Goal: Task Accomplishment & Management: Complete application form

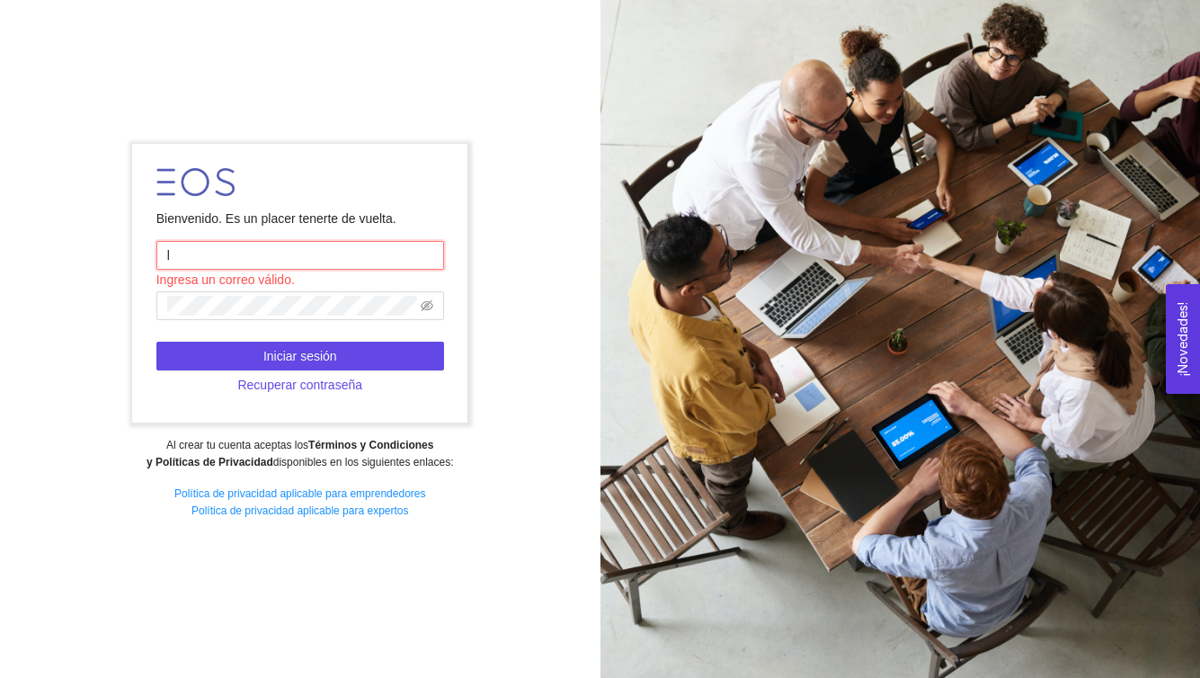
type input "[EMAIL_ADDRESS][DOMAIN_NAME]"
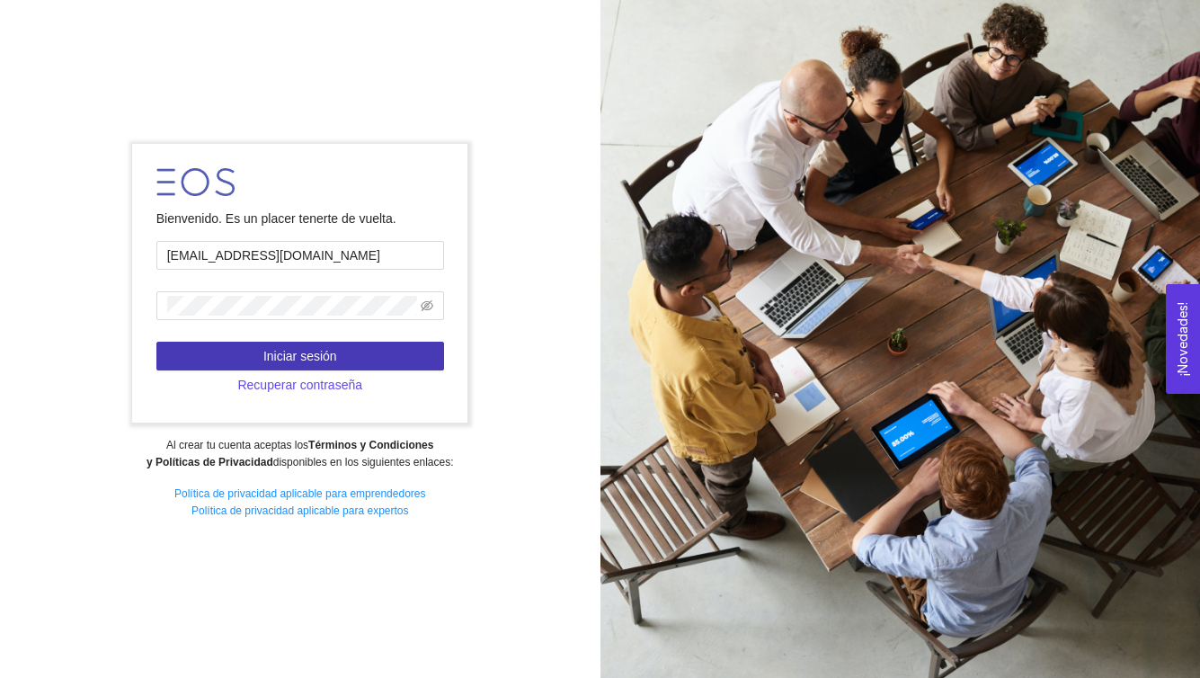
click at [367, 352] on button "Iniciar sesión" at bounding box center [300, 356] width 288 height 29
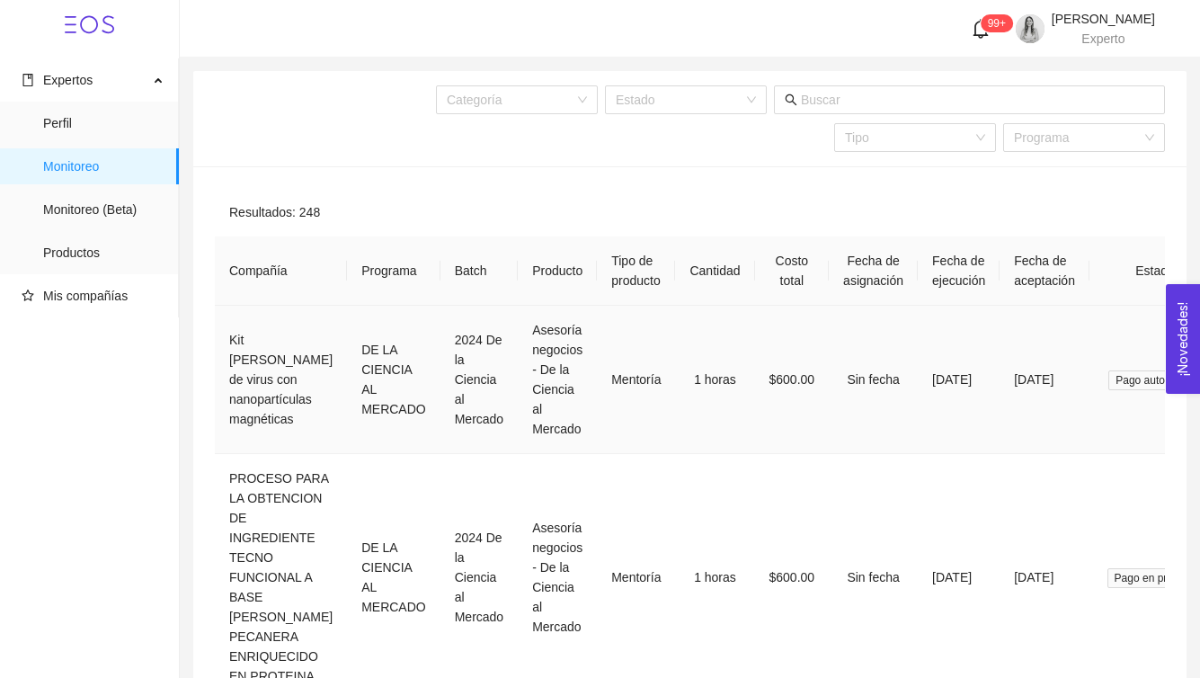
click at [662, 329] on td "Mentoría" at bounding box center [636, 380] width 78 height 148
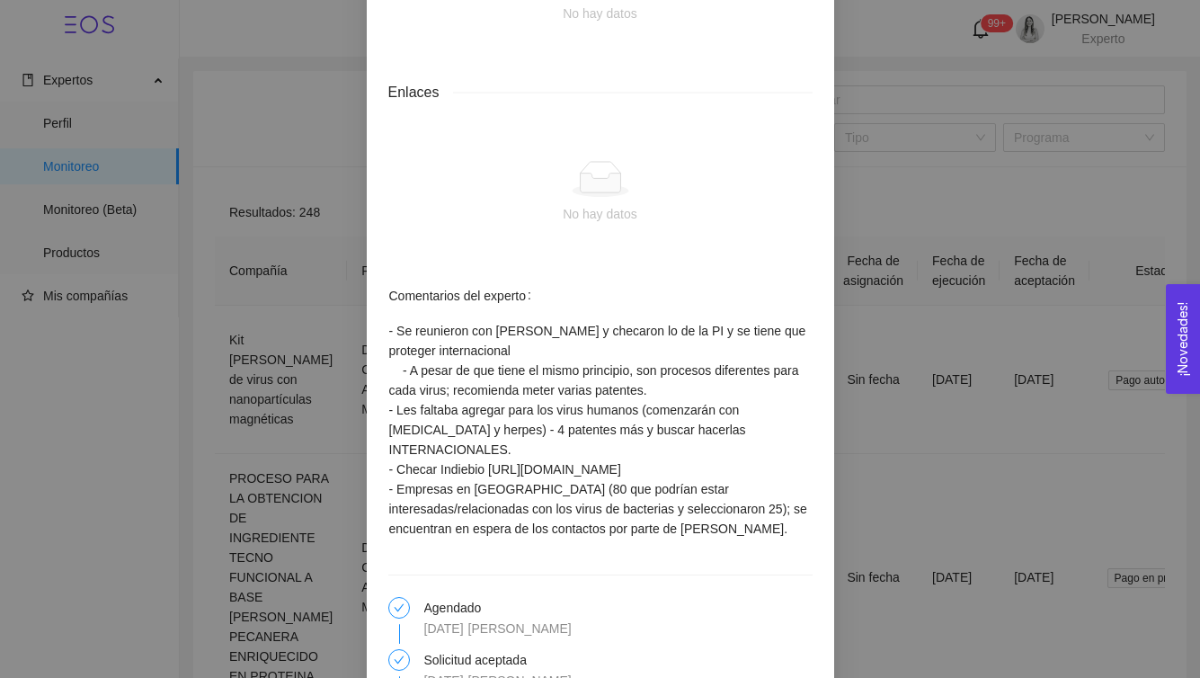
scroll to position [1743, 0]
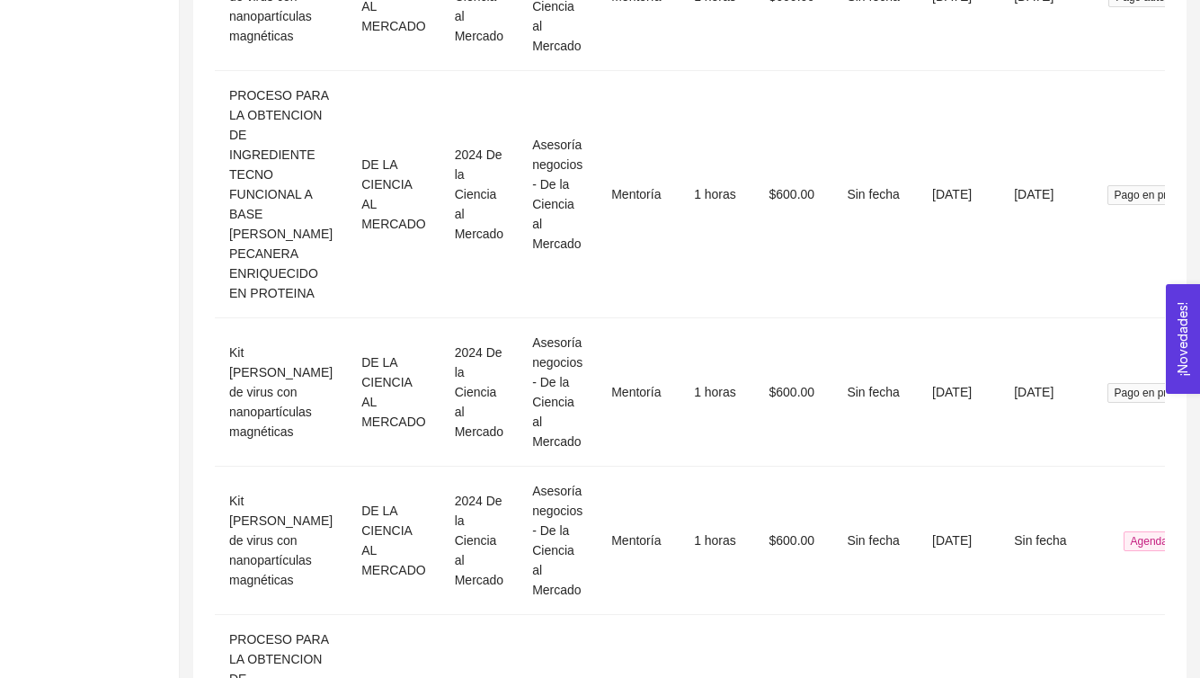
scroll to position [0, 0]
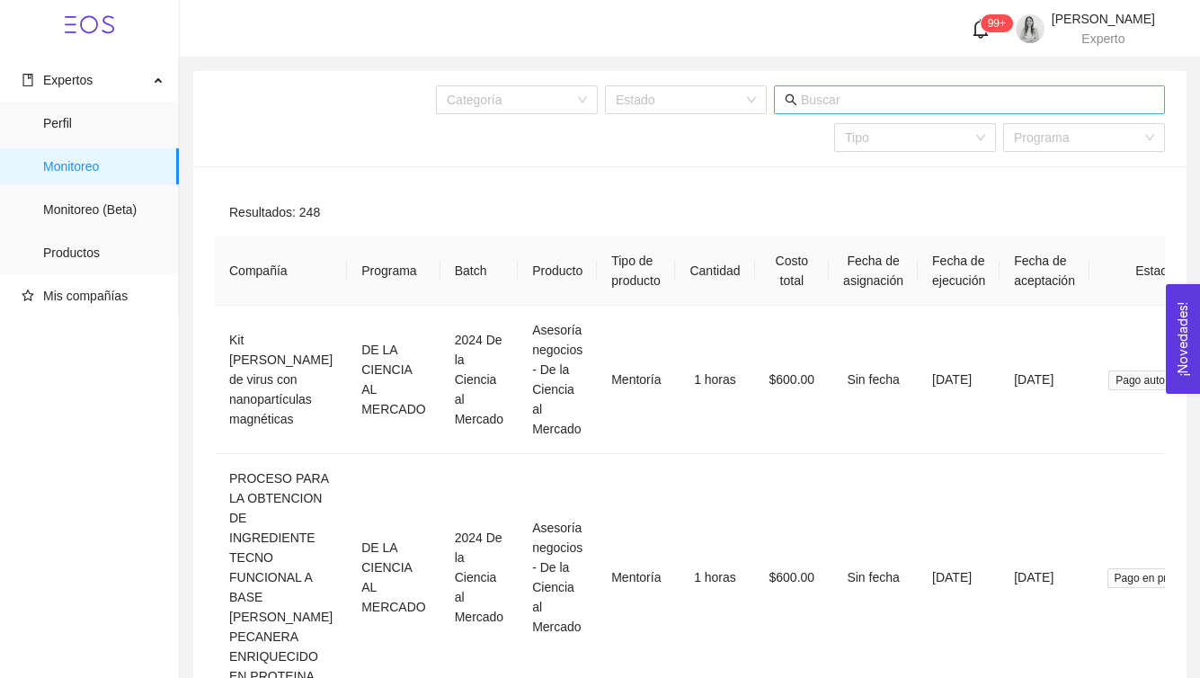
click at [787, 97] on icon "search" at bounding box center [791, 100] width 13 height 13
click at [819, 102] on input "text" at bounding box center [977, 100] width 353 height 20
type input "kit"
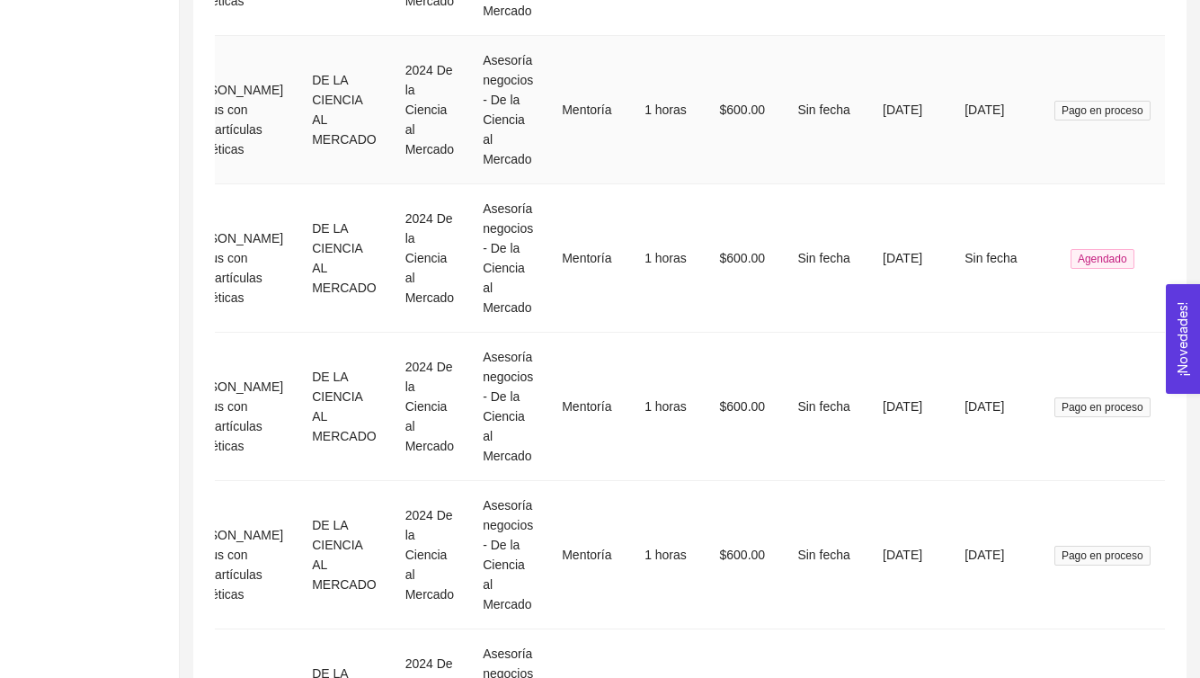
scroll to position [471, 0]
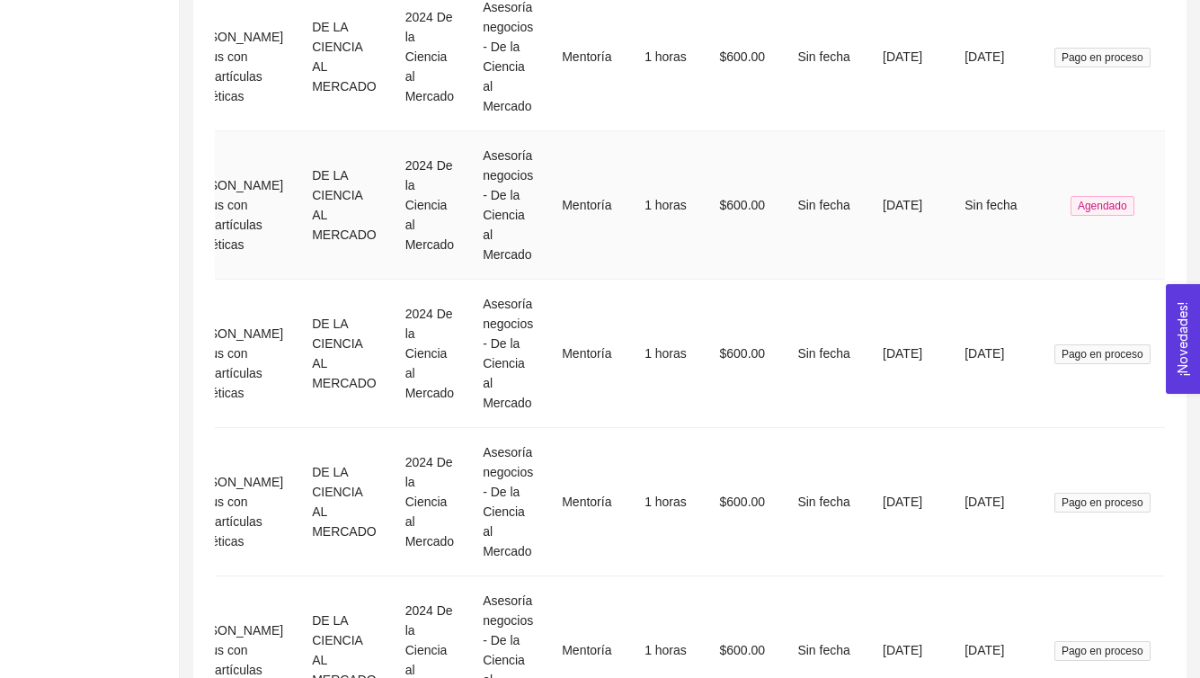
click at [1113, 201] on span "Agendado" at bounding box center [1103, 206] width 64 height 20
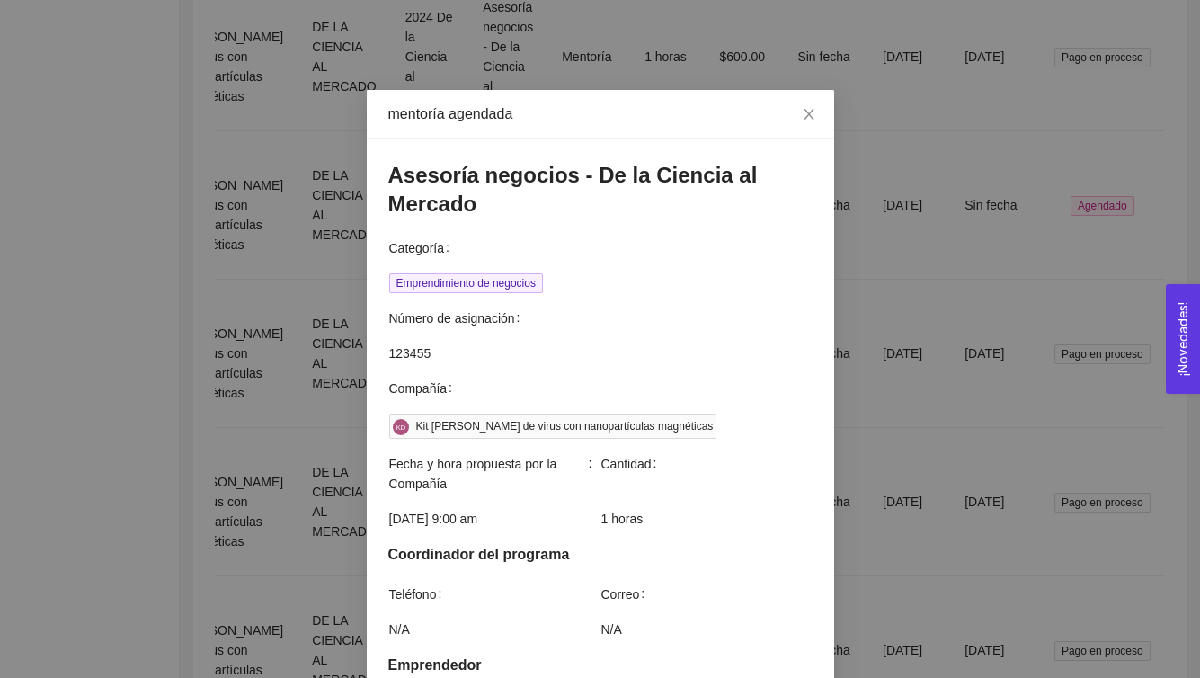
scroll to position [263, 0]
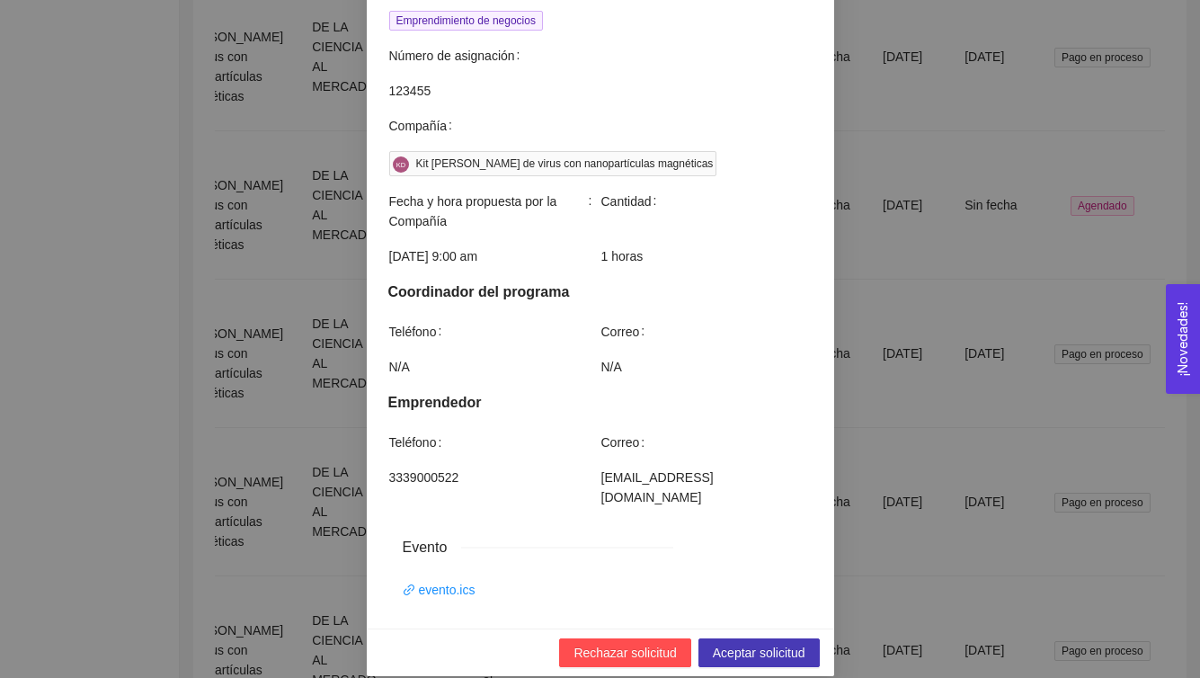
click at [745, 643] on span "Aceptar solicitud" at bounding box center [759, 653] width 93 height 20
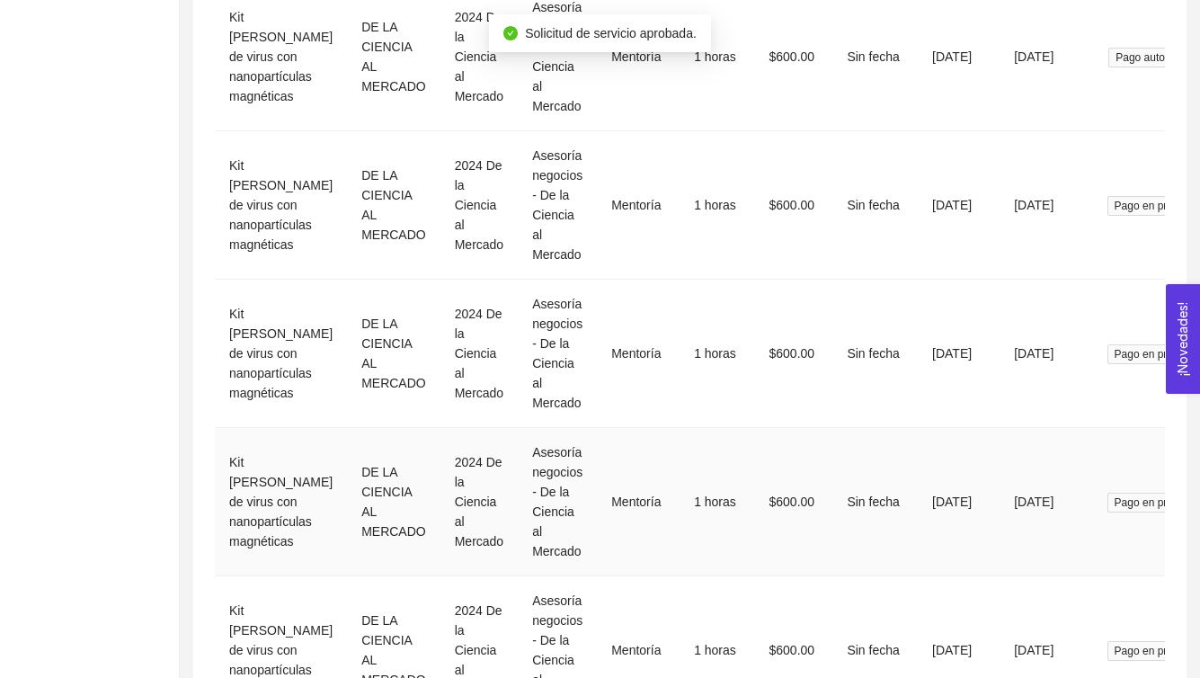
scroll to position [0, 134]
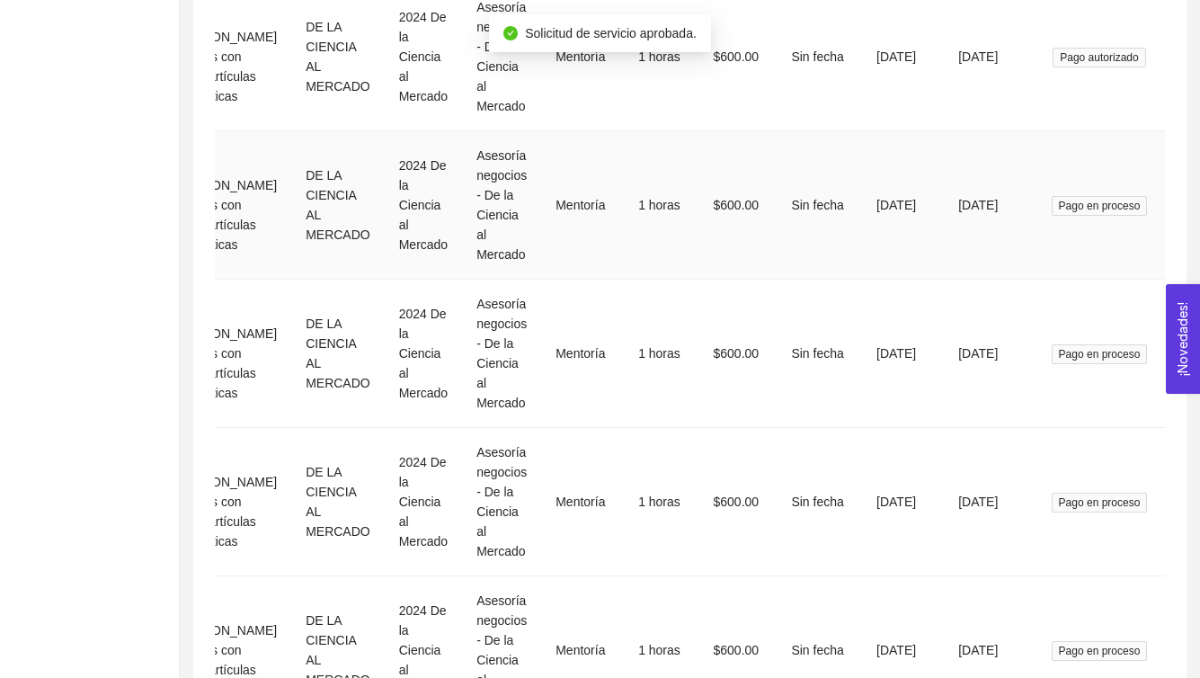
click at [1102, 200] on span "Pago en proceso" at bounding box center [1100, 206] width 96 height 20
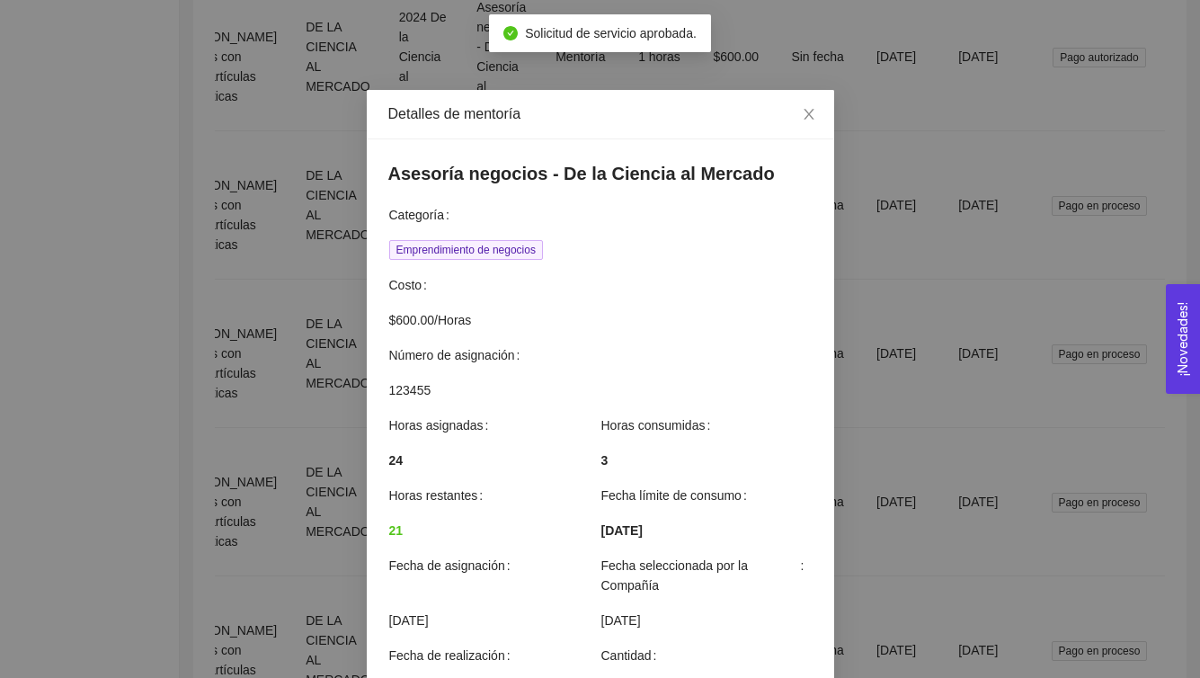
click at [1069, 324] on div "Detalles de mentoría Asesoría negocios - De la Ciencia al Mercado Categoría Emp…" at bounding box center [600, 339] width 1200 height 678
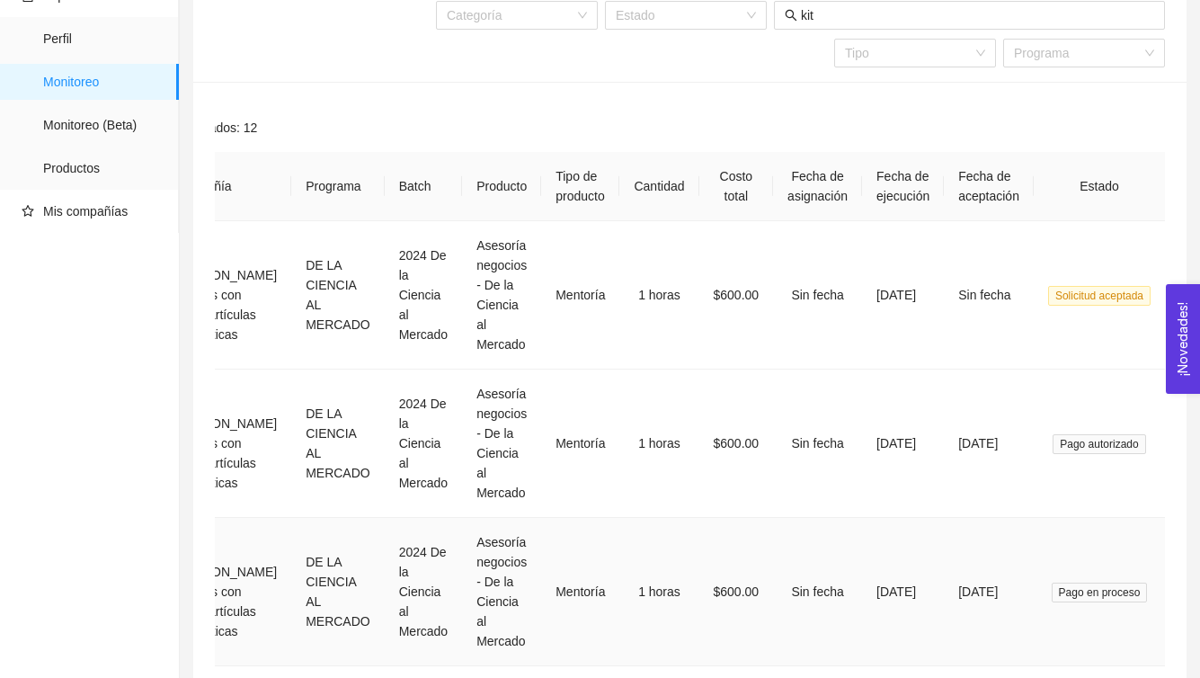
scroll to position [0, 0]
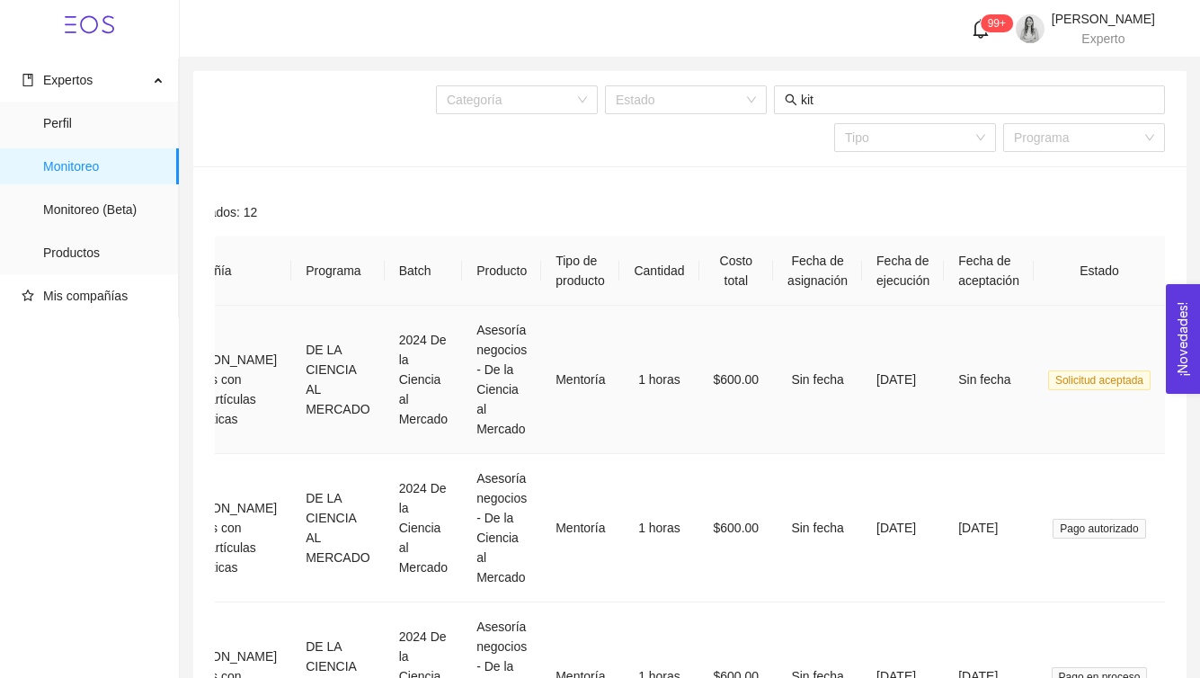
click at [1057, 384] on span "Solicitud aceptada" at bounding box center [1099, 380] width 103 height 20
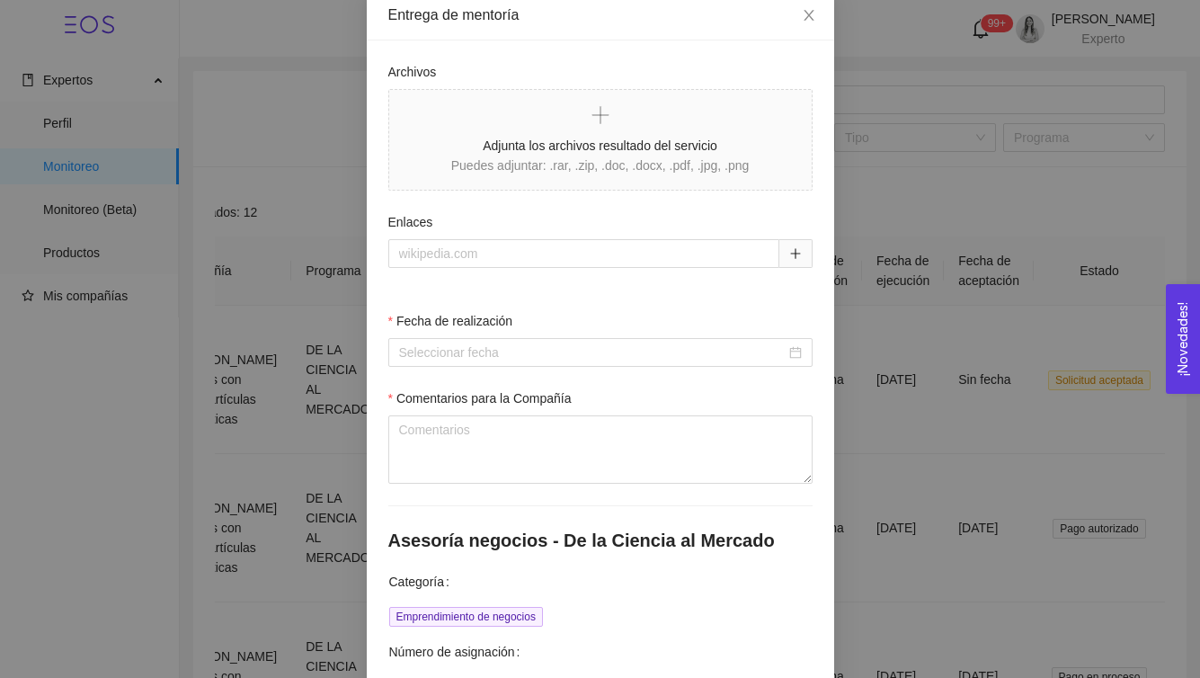
scroll to position [195, 0]
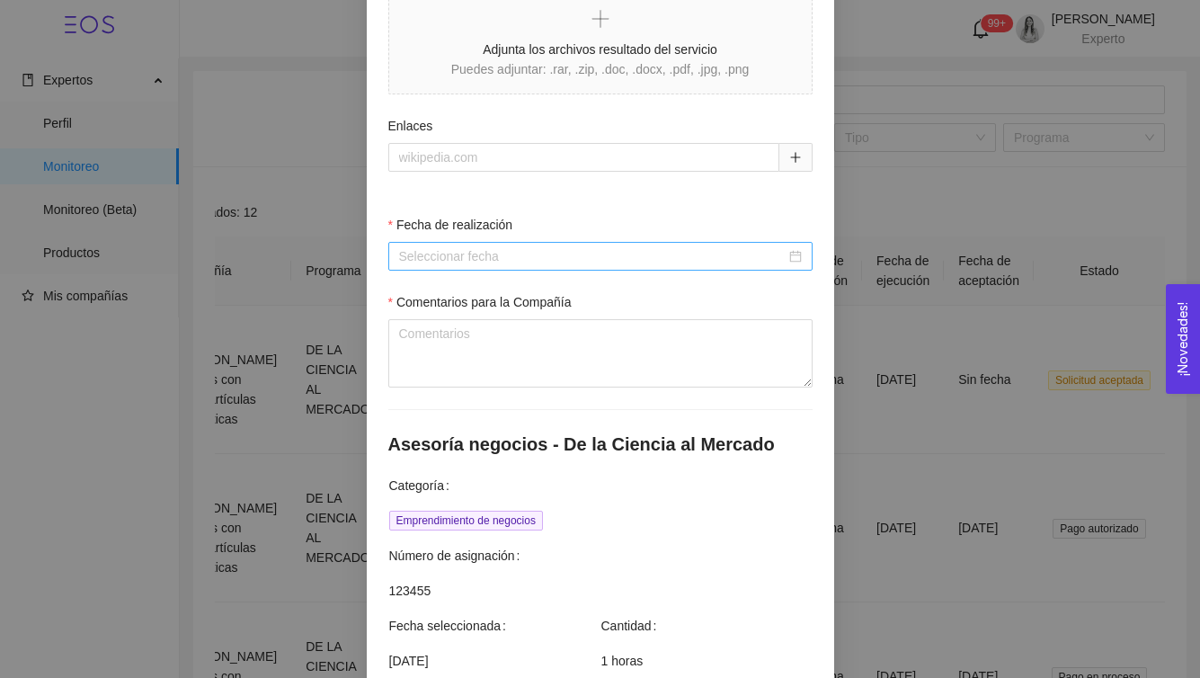
click at [799, 260] on div at bounding box center [600, 256] width 403 height 20
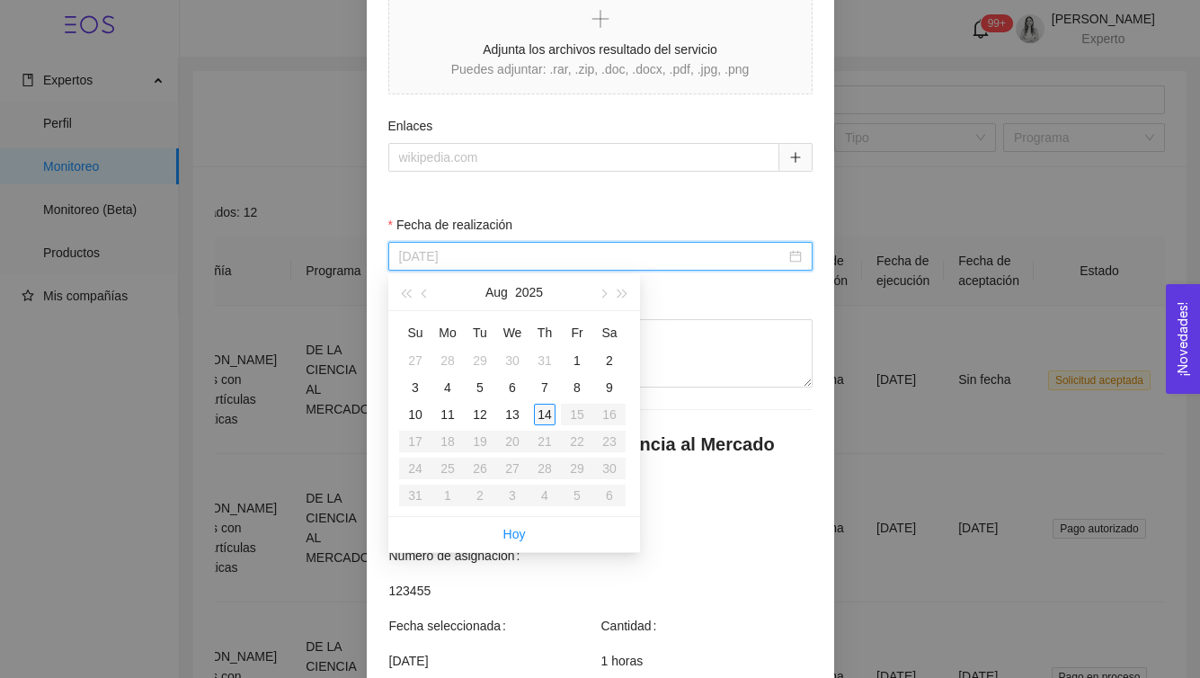
type input "[DATE]"
click at [550, 413] on div "14" at bounding box center [545, 415] width 22 height 22
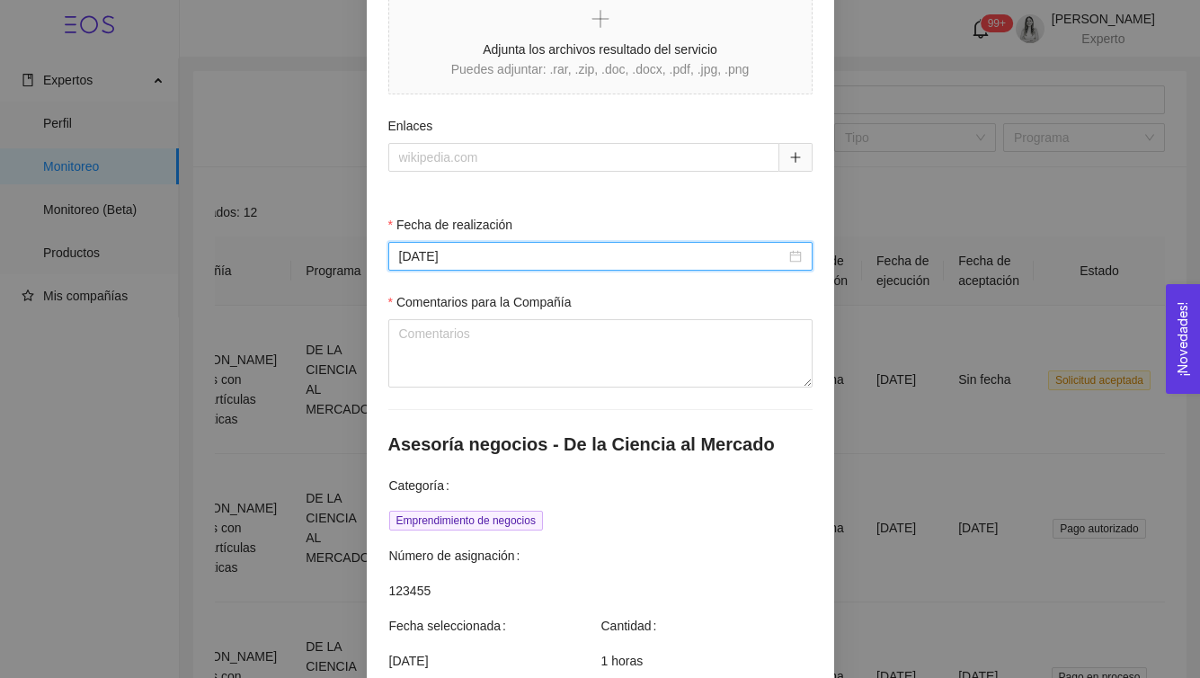
click at [503, 311] on label "Comentarios para la Compañía" at bounding box center [479, 302] width 183 height 20
click at [503, 319] on textarea "Comentarios para la Compañía" at bounding box center [600, 353] width 424 height 68
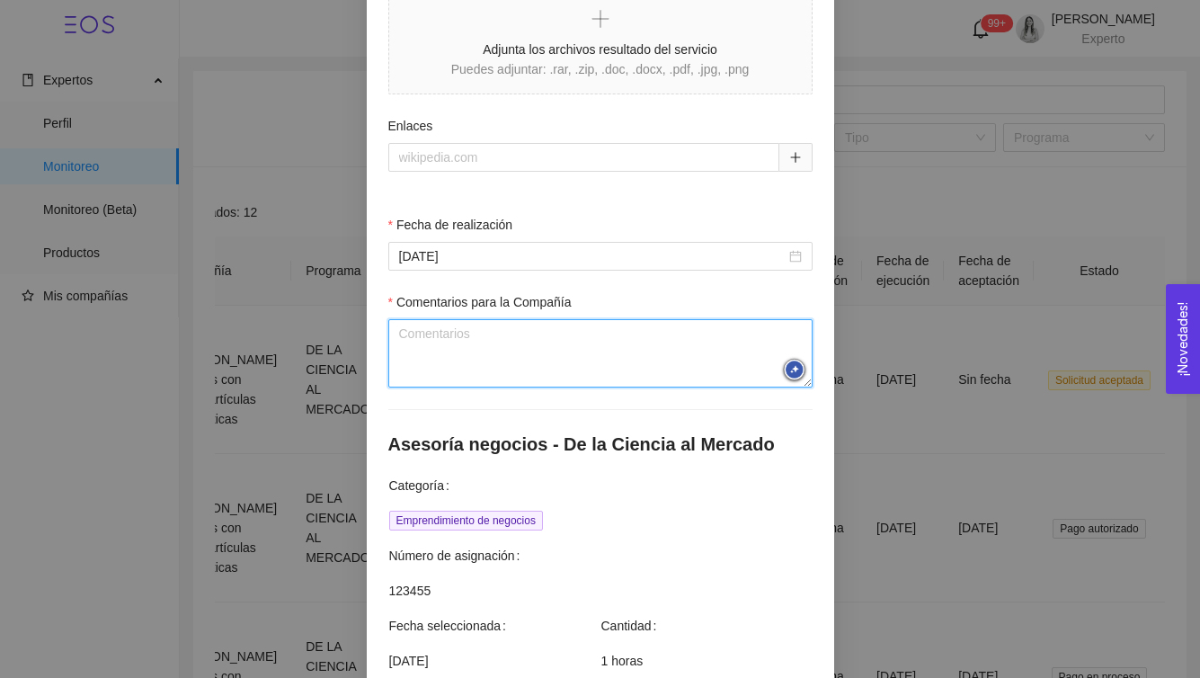
click at [502, 352] on textarea "Comentarios para la Compañía" at bounding box center [600, 353] width 424 height 68
paste textarea "[DATE] - Se buscará dar Seguimiento con [PERSON_NAME] - Recomendación [PERSON_N…"
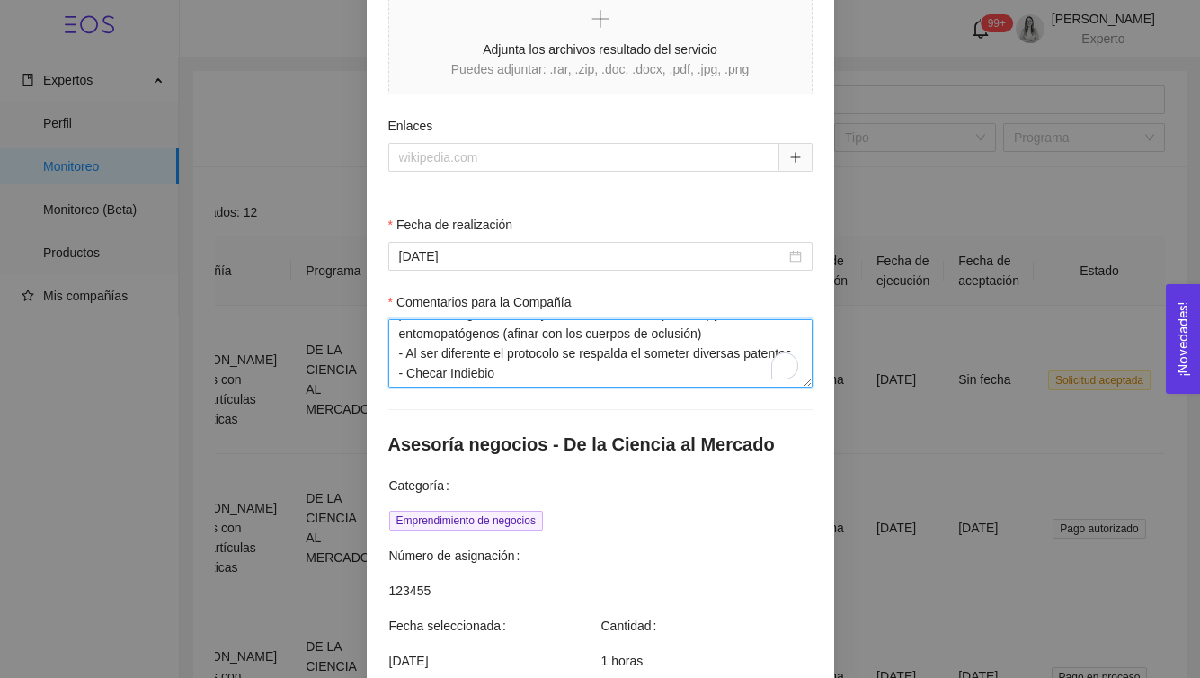
scroll to position [1062, 0]
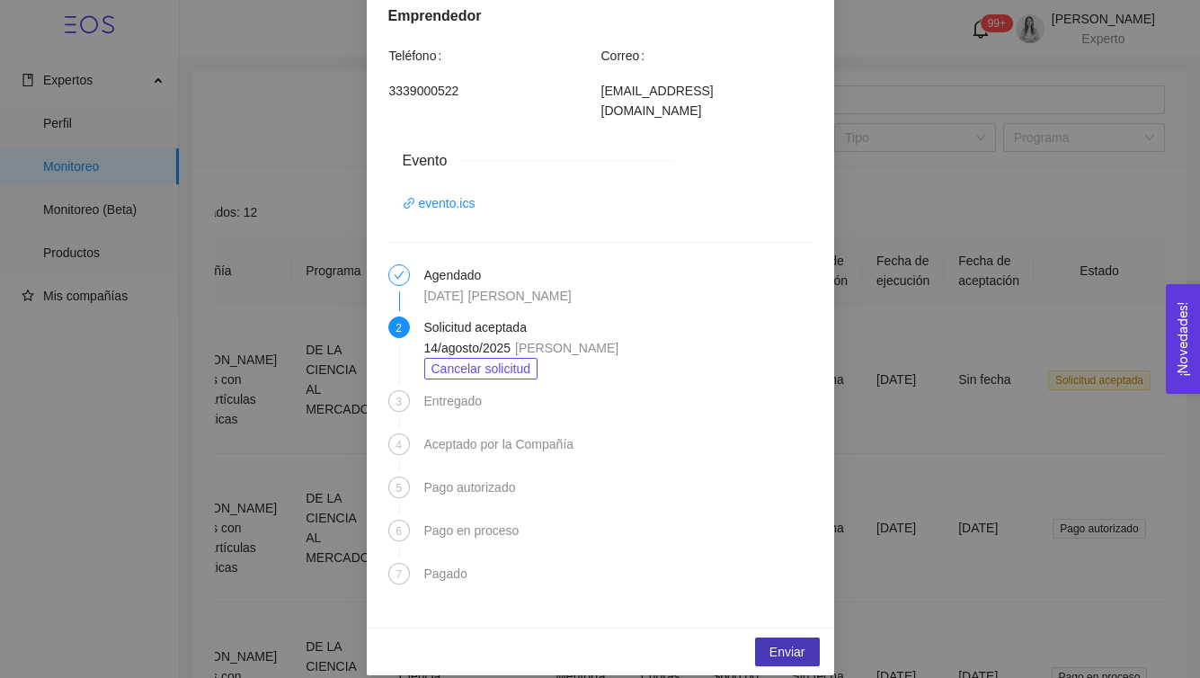
type textarea "[DATE] - Se buscará dar Seguimiento con [PERSON_NAME] - Recomendación [PERSON_N…"
click at [786, 642] on span "Enviar" at bounding box center [788, 652] width 36 height 20
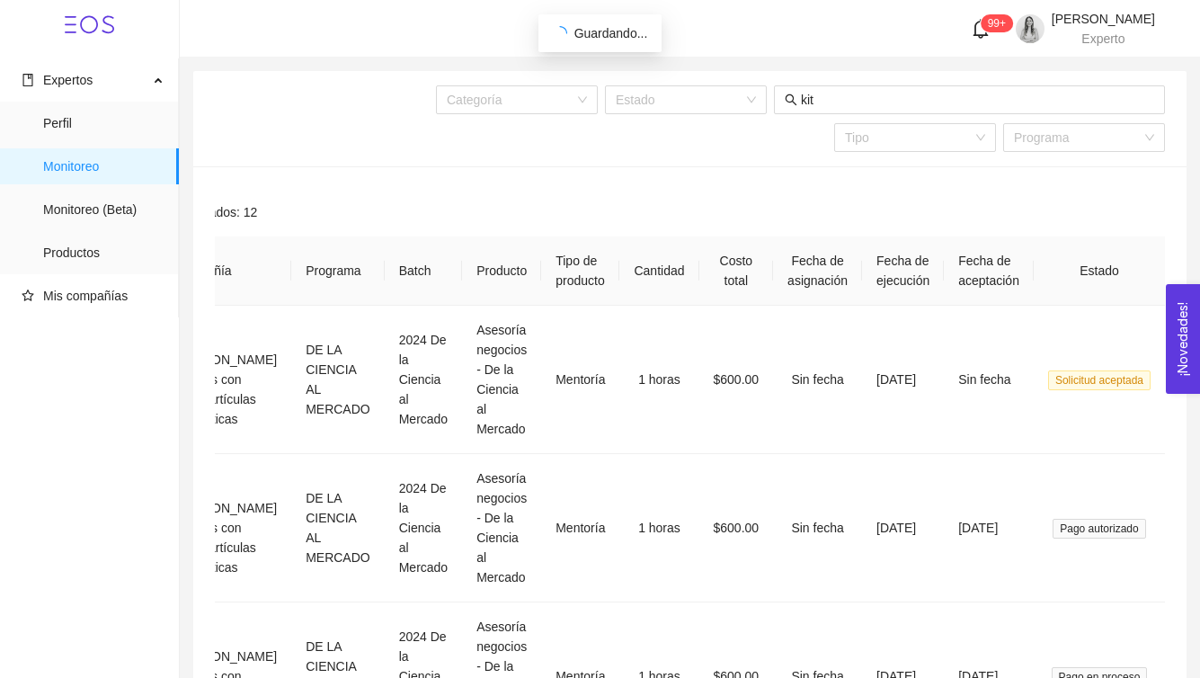
scroll to position [0, 125]
